Goal: Information Seeking & Learning: Learn about a topic

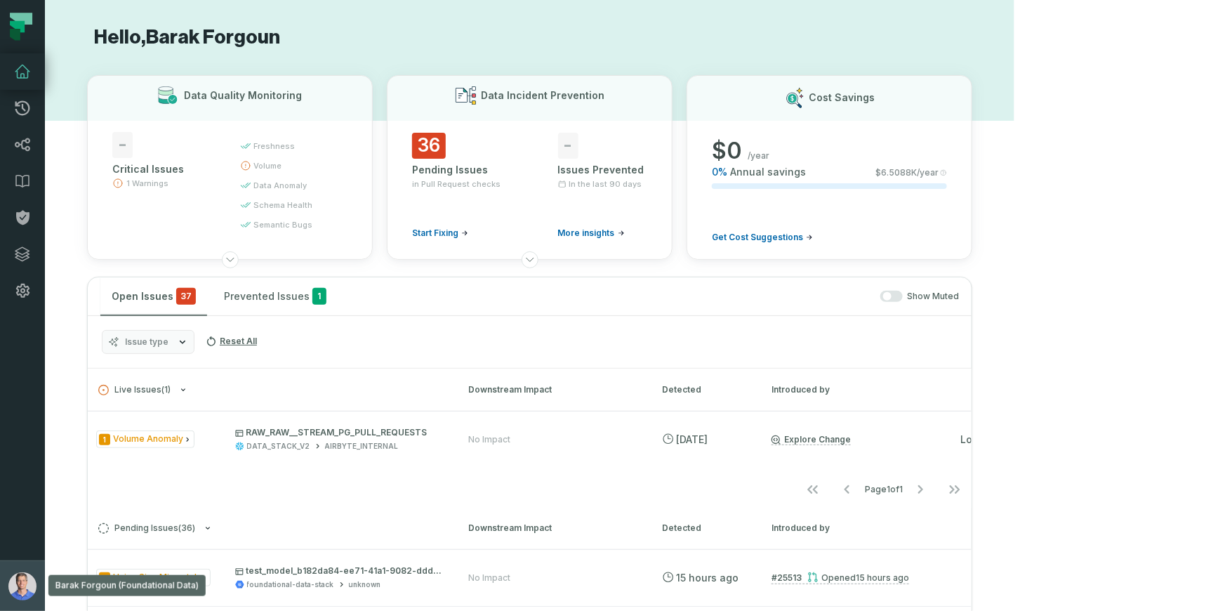
click at [27, 576] on img "button" at bounding box center [22, 586] width 28 height 28
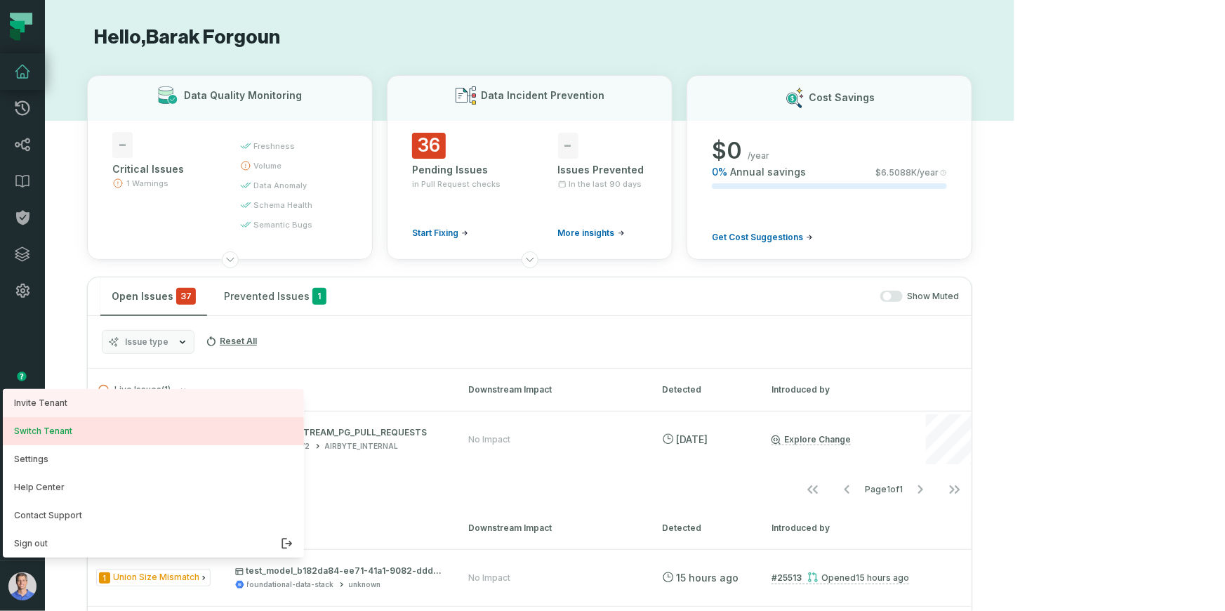
click at [59, 423] on button "Switch Tenant" at bounding box center [153, 431] width 301 height 28
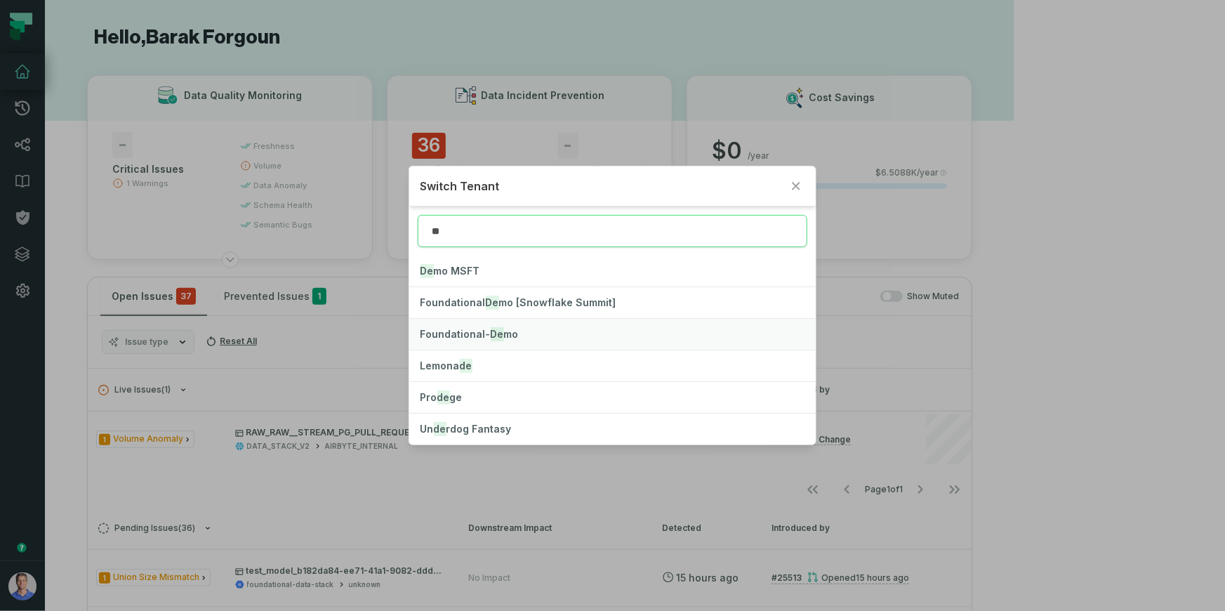
type input "**"
click at [480, 331] on span "Foundational- De mo" at bounding box center [469, 334] width 98 height 12
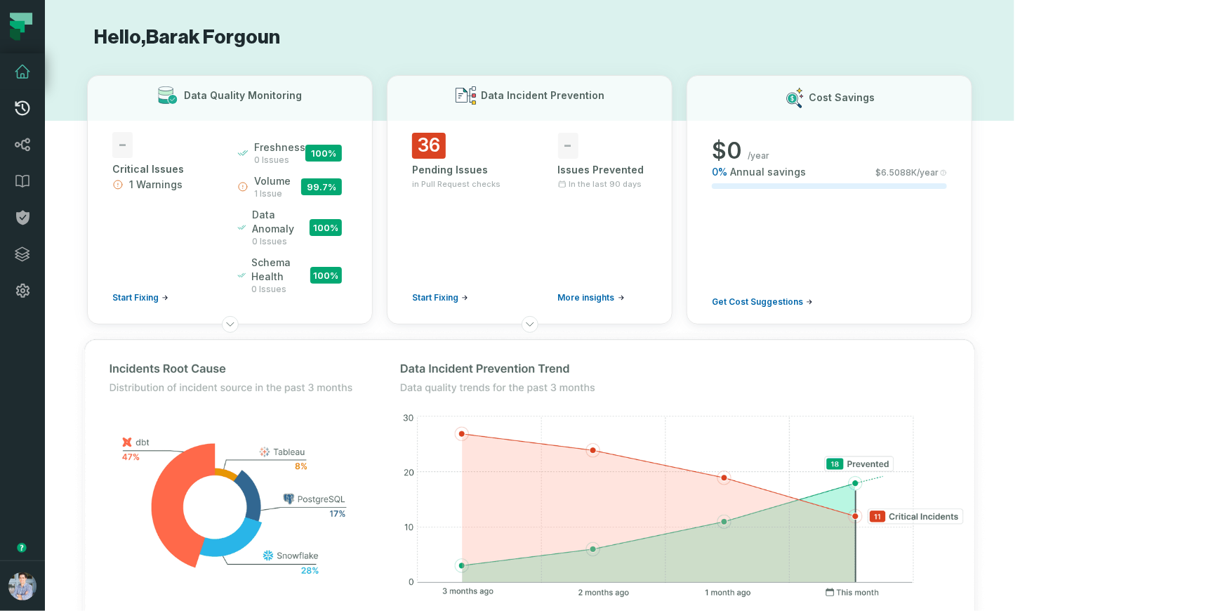
click at [25, 110] on icon at bounding box center [22, 108] width 15 height 15
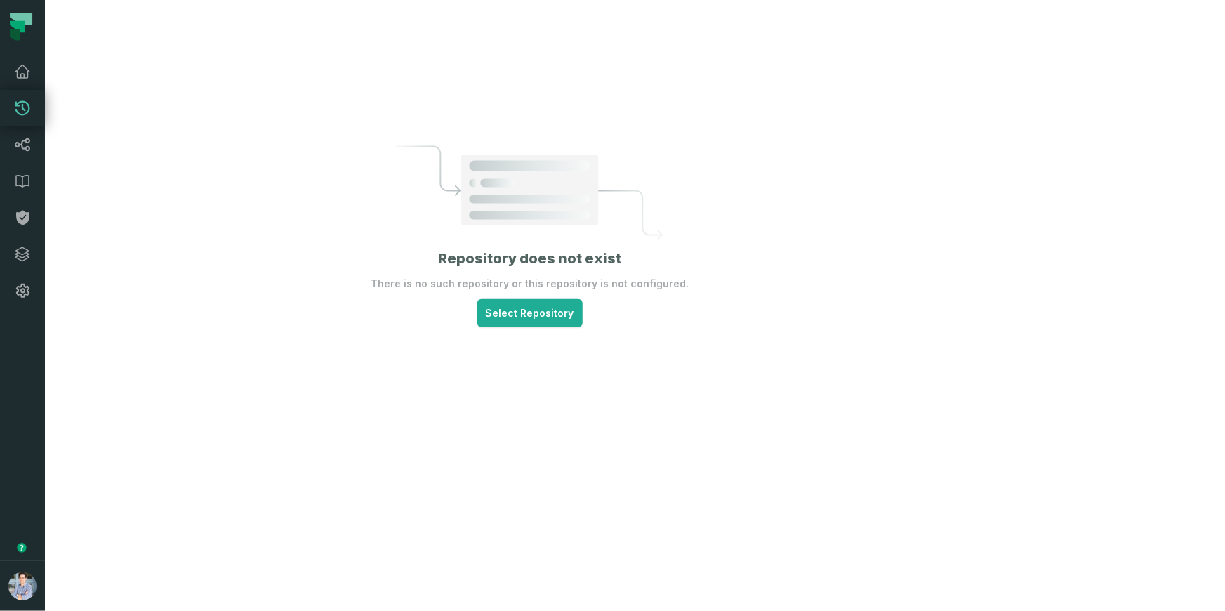
click at [322, 103] on div "Repository does not exist There is no such repository or this repository is not…" at bounding box center [529, 305] width 969 height 611
click at [25, 79] on icon at bounding box center [22, 71] width 17 height 17
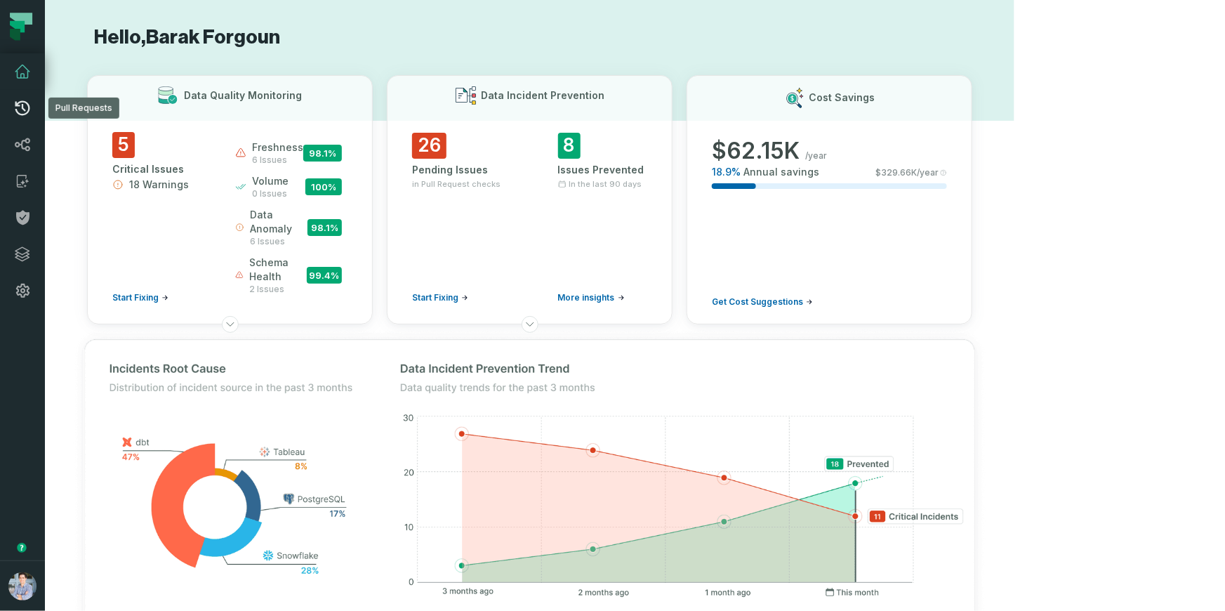
click at [16, 101] on icon at bounding box center [22, 108] width 15 height 15
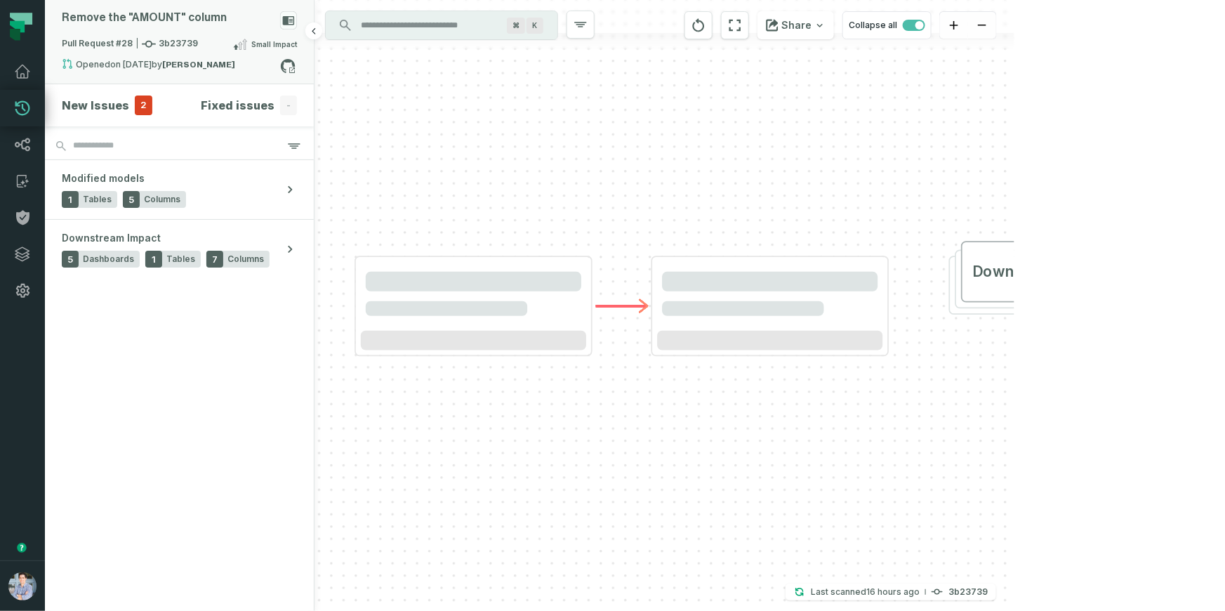
click at [288, 31] on div "Remove the "AMOUNT" column" at bounding box center [179, 23] width 235 height 25
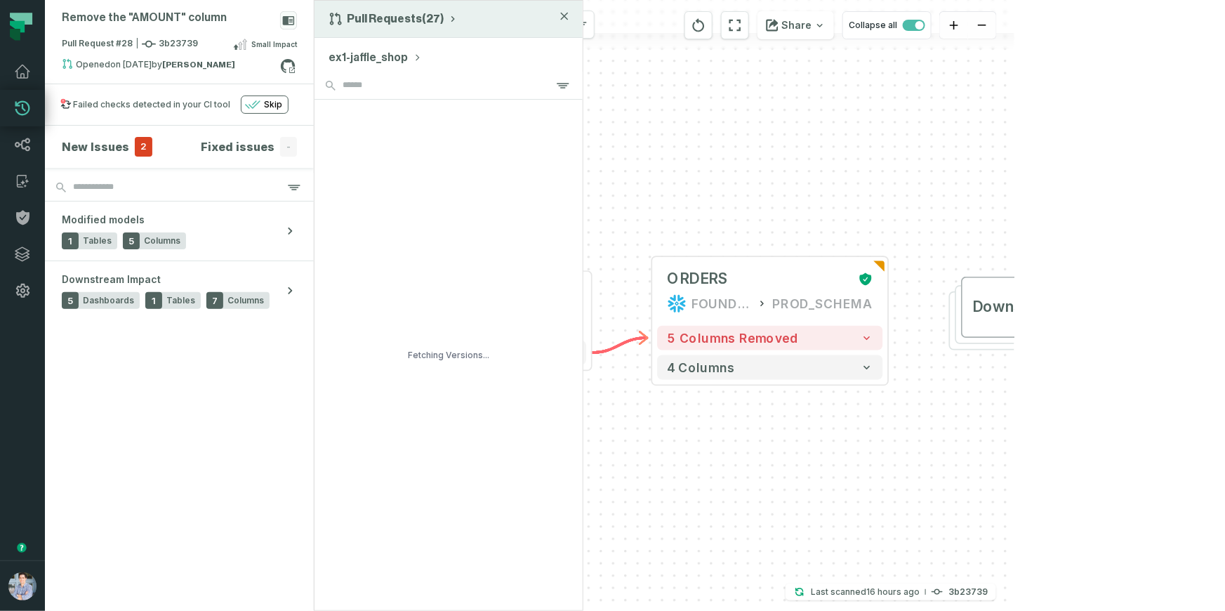
click at [451, 19] on icon "button" at bounding box center [453, 19] width 4 height 6
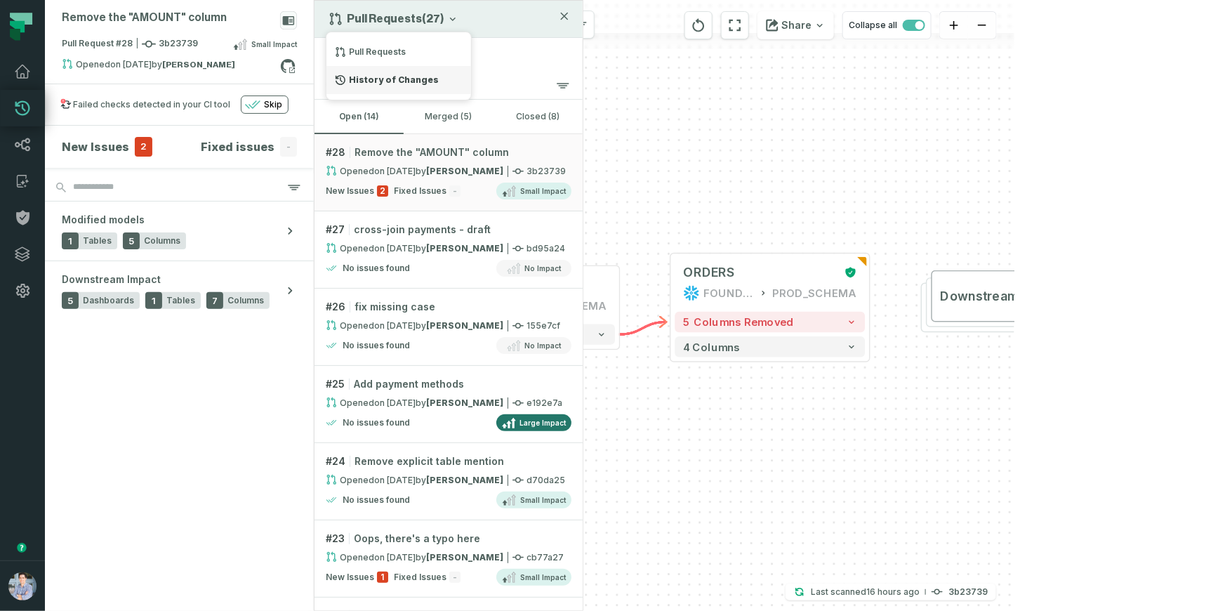
click at [417, 78] on div "History of Changes" at bounding box center [398, 80] width 145 height 28
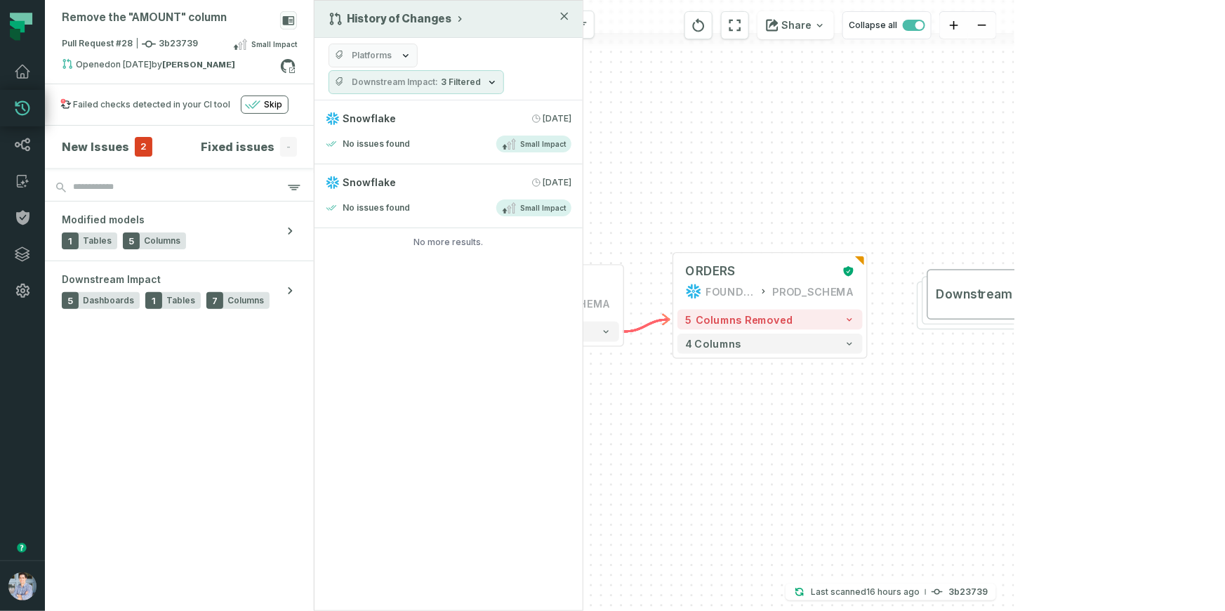
click at [443, 77] on span "3 Filtered" at bounding box center [461, 82] width 40 height 11
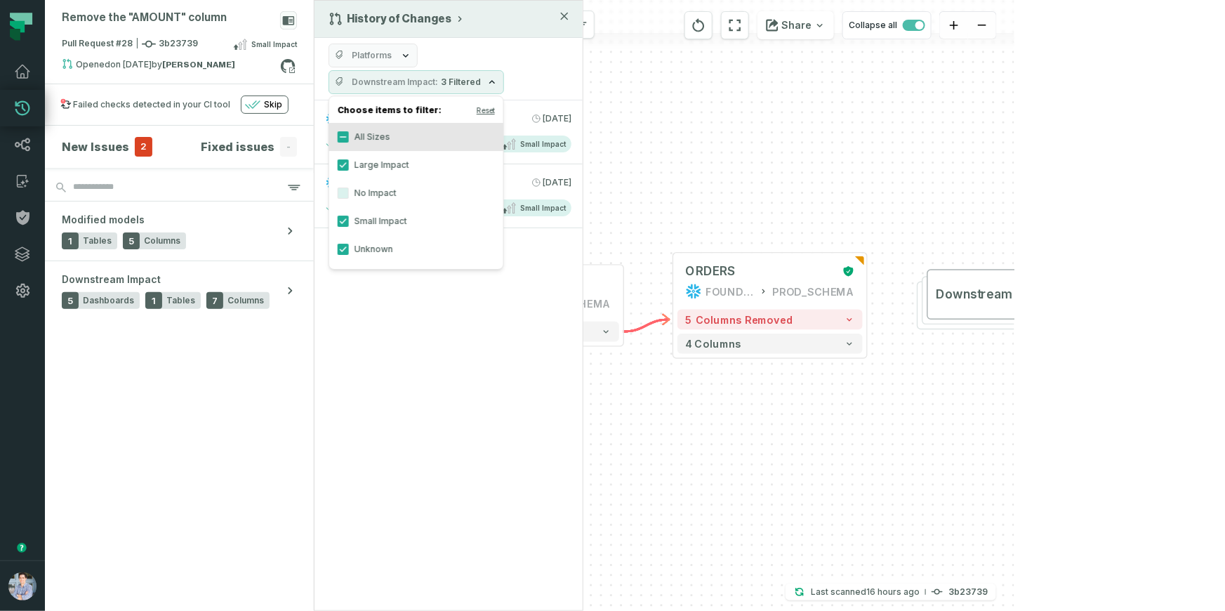
click at [394, 46] on button "Platforms" at bounding box center [372, 56] width 89 height 24
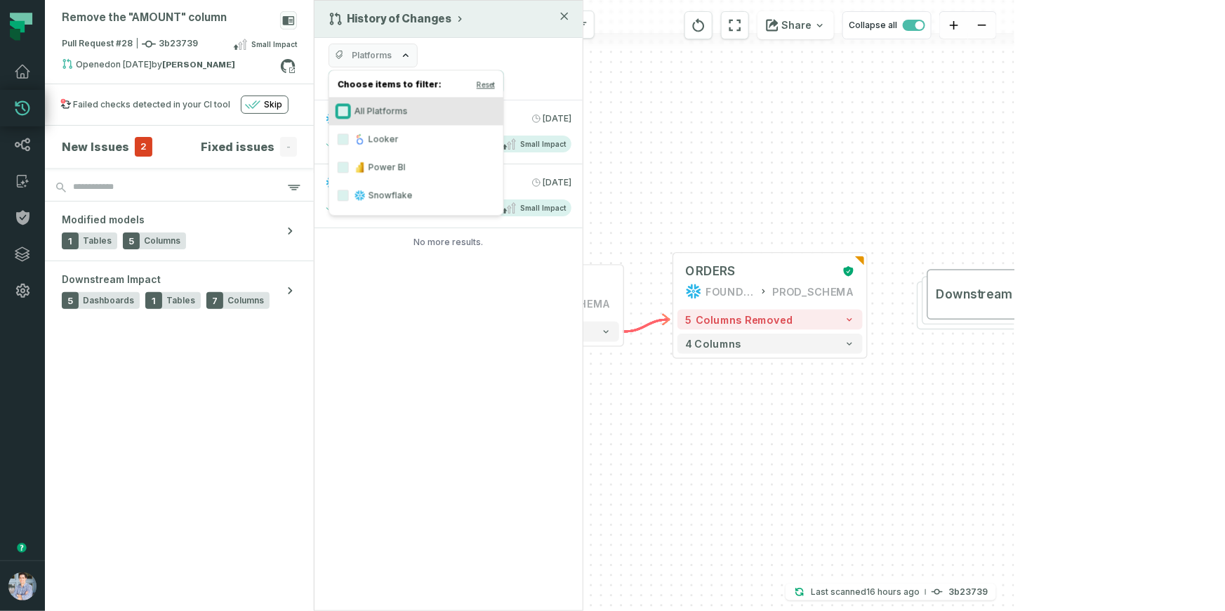
click at [343, 112] on button "All Platforms" at bounding box center [343, 110] width 11 height 11
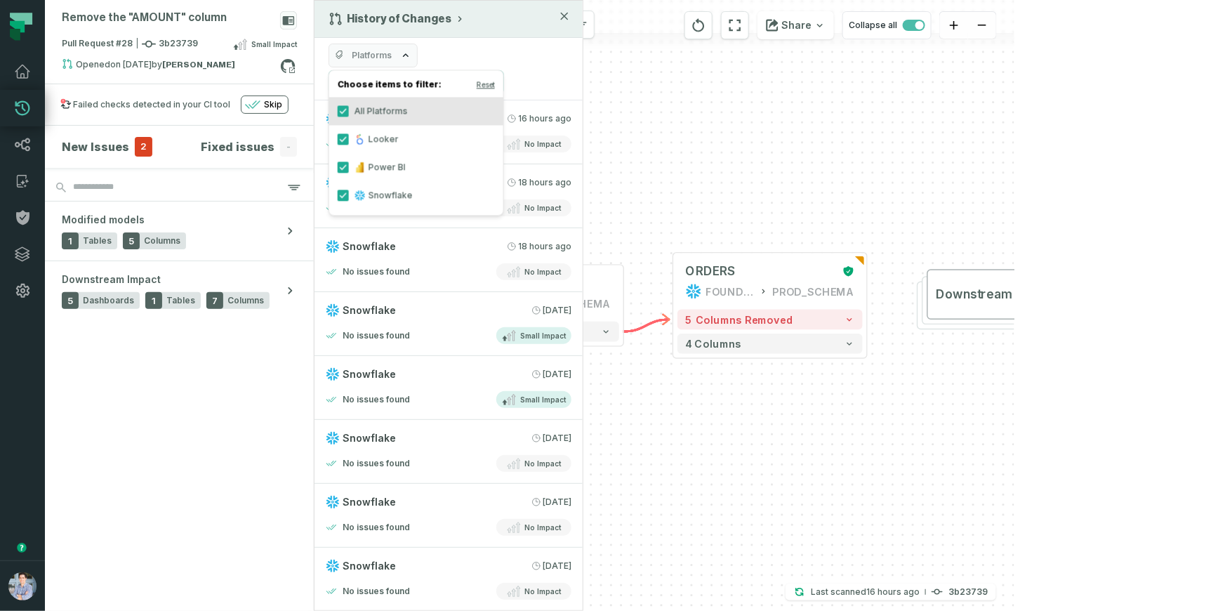
click at [481, 53] on div "Platforms Downstream Impact 3 Filtered" at bounding box center [448, 69] width 268 height 62
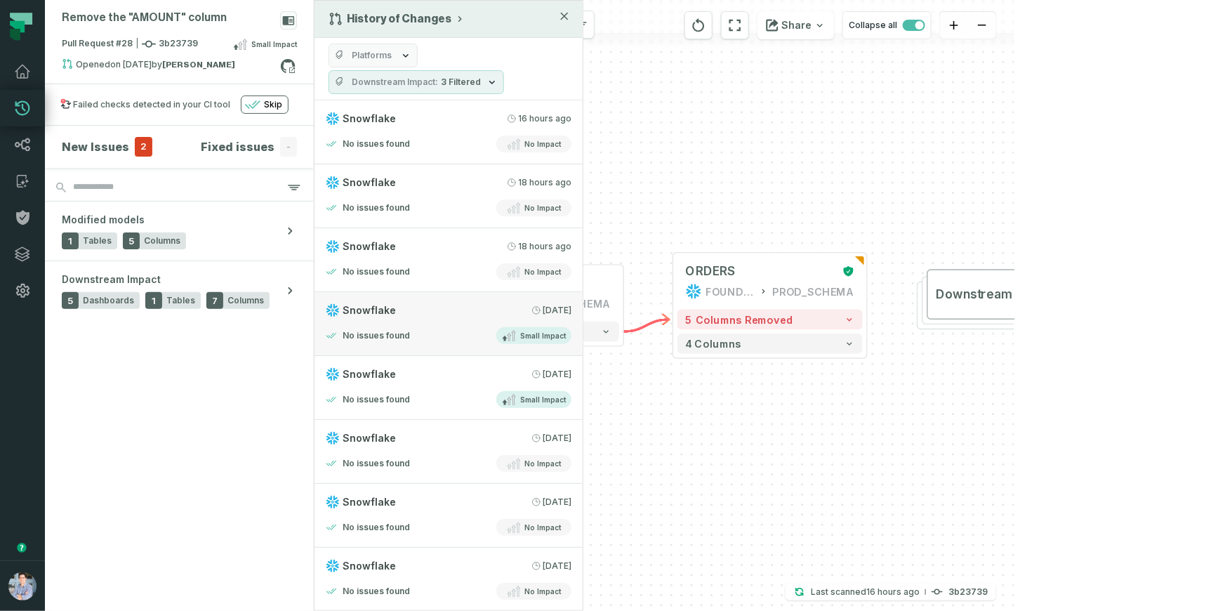
click at [421, 327] on div "No issues found Small Impact" at bounding box center [449, 335] width 246 height 17
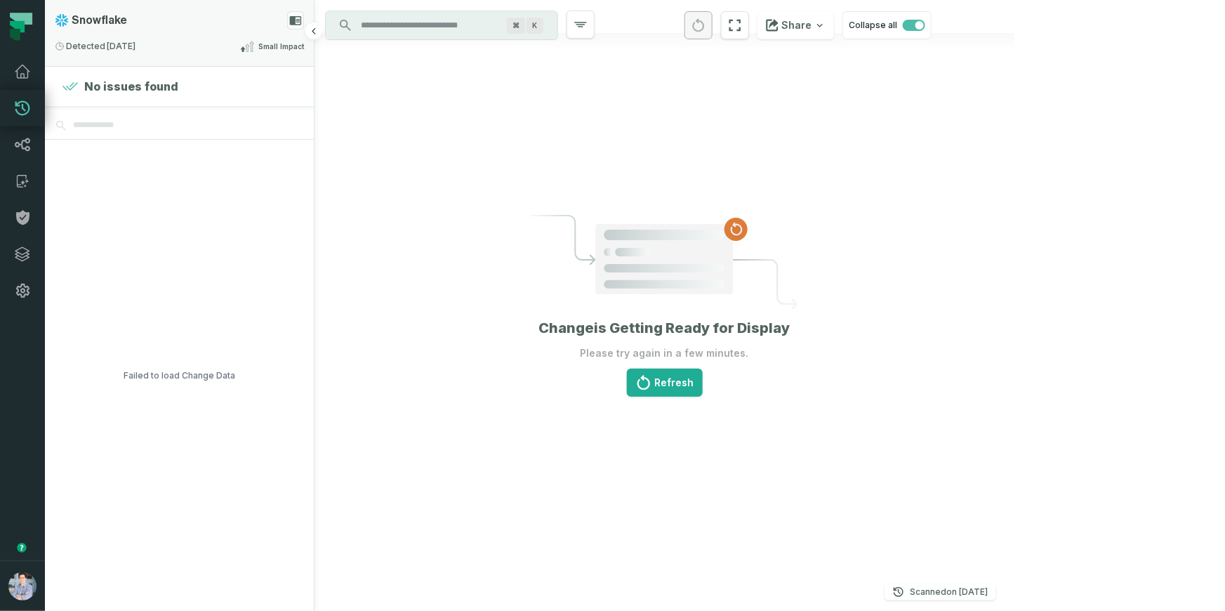
click at [237, 46] on div "Detected 9/3/2025, 2:00:11 AM Small Impact" at bounding box center [179, 46] width 249 height 17
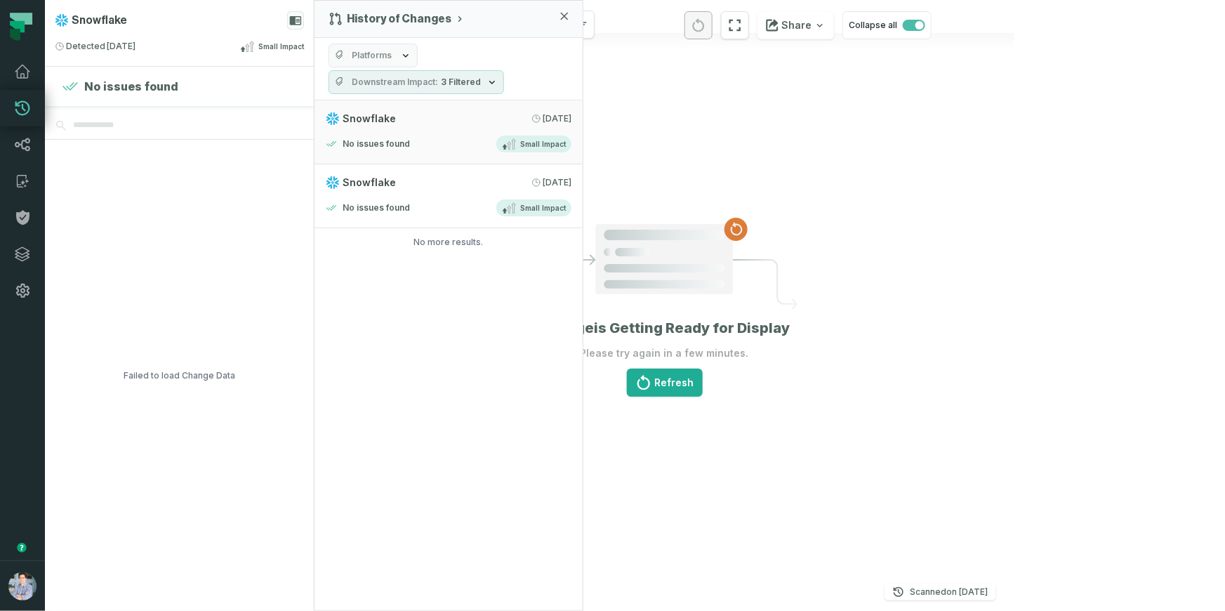
click at [382, 58] on span "Platforms" at bounding box center [372, 55] width 40 height 11
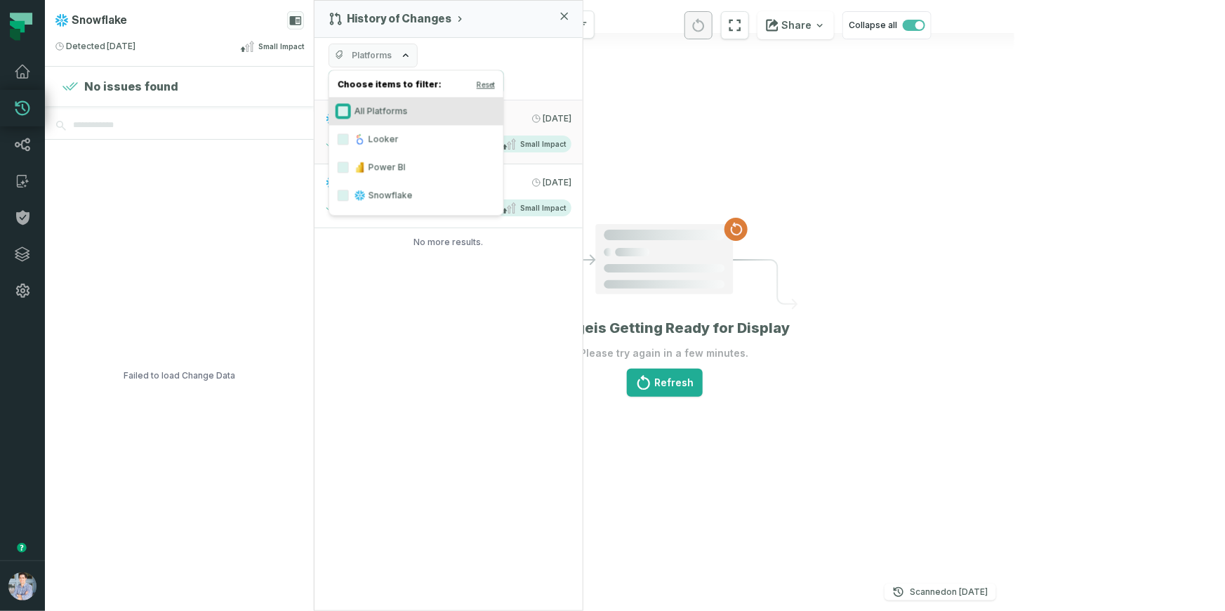
click at [347, 111] on button "All Platforms" at bounding box center [343, 110] width 11 height 11
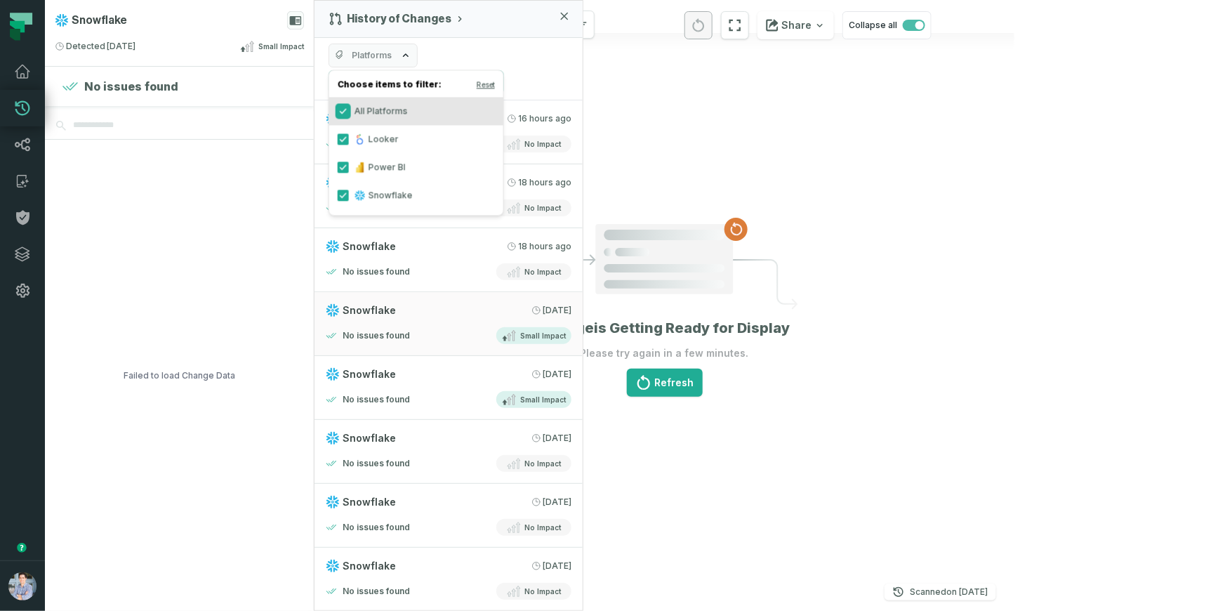
click at [340, 111] on button "All Platforms" at bounding box center [343, 110] width 11 height 11
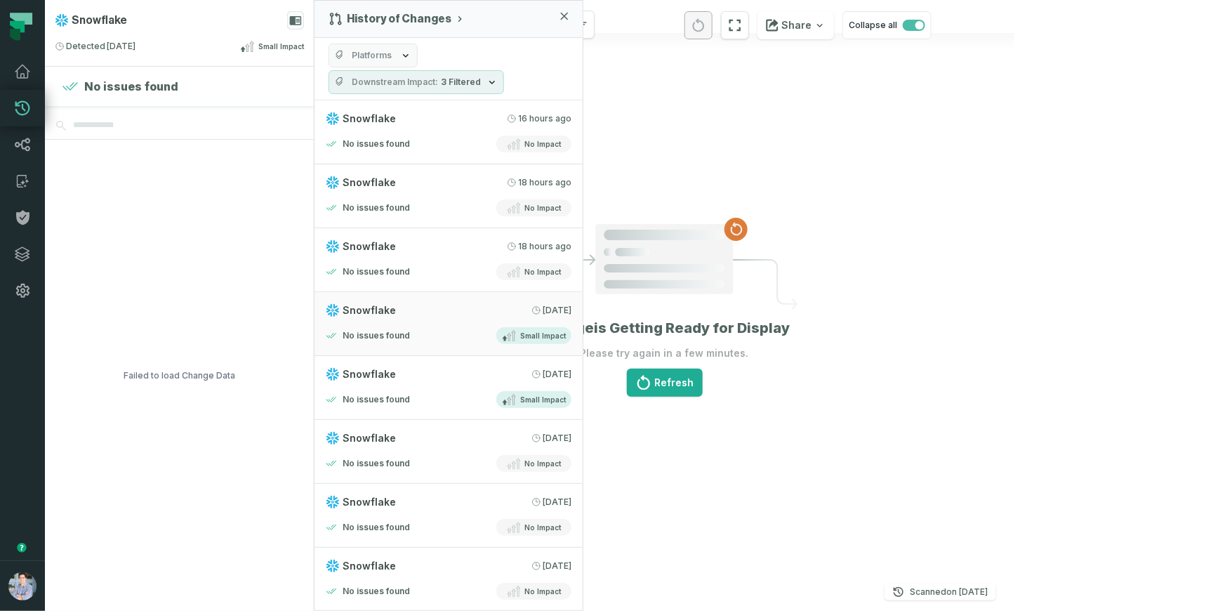
click at [543, 77] on div "Platforms Downstream Impact 3 Filtered" at bounding box center [448, 69] width 268 height 62
